Goal: Task Accomplishment & Management: Use online tool/utility

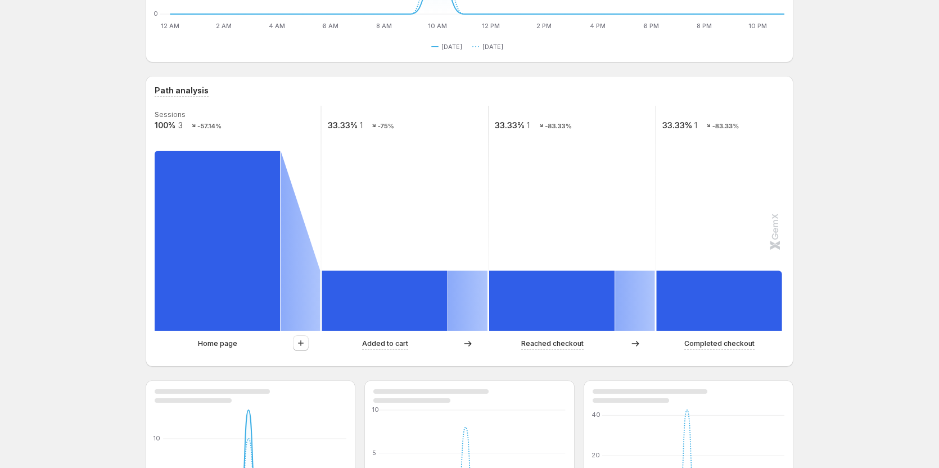
scroll to position [208, 0]
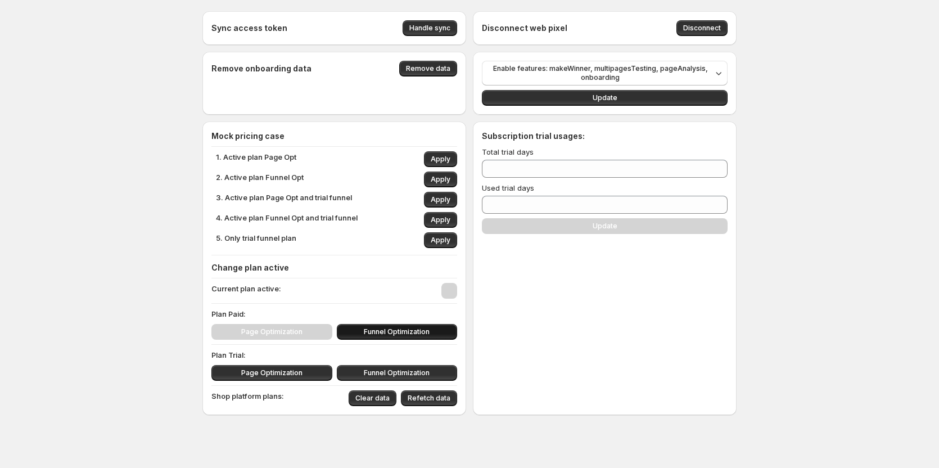
click at [386, 333] on span "Funnel Optimization" at bounding box center [397, 331] width 66 height 9
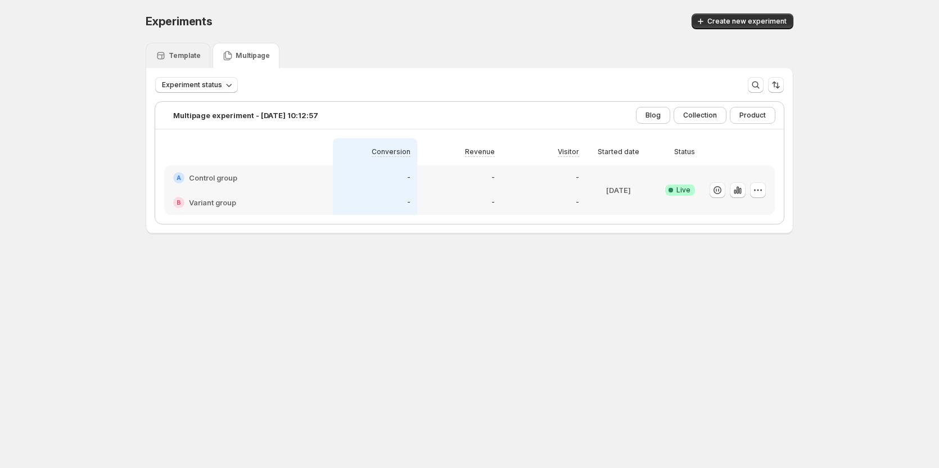
click at [188, 60] on p "Template" at bounding box center [185, 55] width 32 height 9
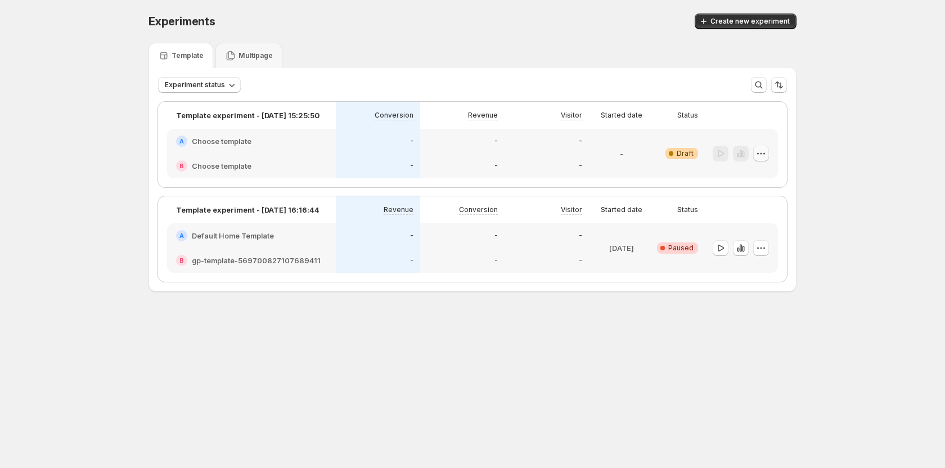
click at [764, 152] on icon "button" at bounding box center [761, 153] width 11 height 11
drag, startPoint x: 747, startPoint y: 186, endPoint x: 748, endPoint y: 179, distance: 6.8
click at [748, 179] on ul "Edit Rename End experiment Choose winner Info Beta Delete" at bounding box center [762, 215] width 103 height 95
click at [746, 178] on span "Edit" at bounding box center [770, 176] width 82 height 11
